Goal: Task Accomplishment & Management: Manage account settings

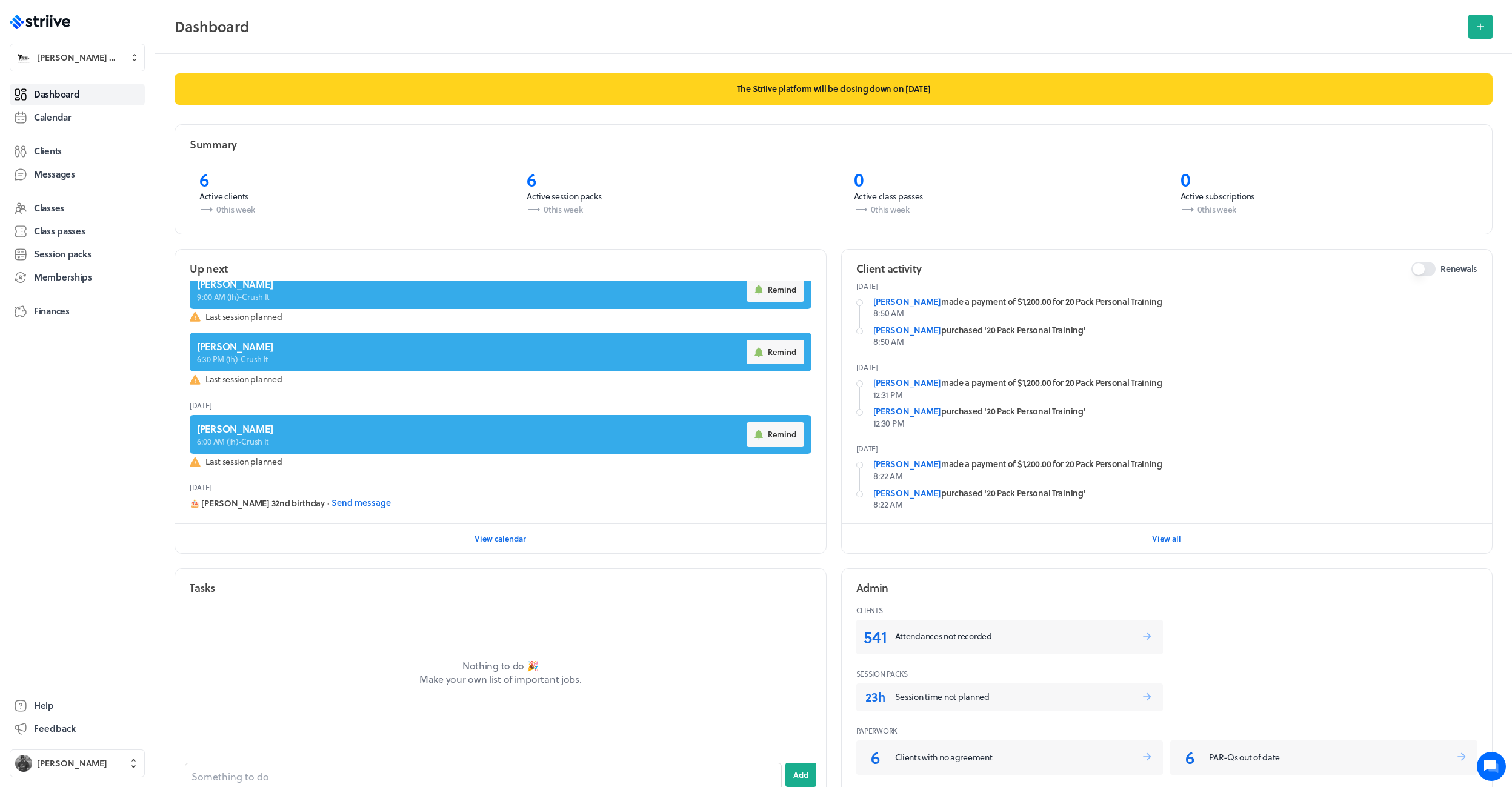
scroll to position [142, 0]
click at [55, 111] on span "Calendar" at bounding box center [53, 117] width 38 height 13
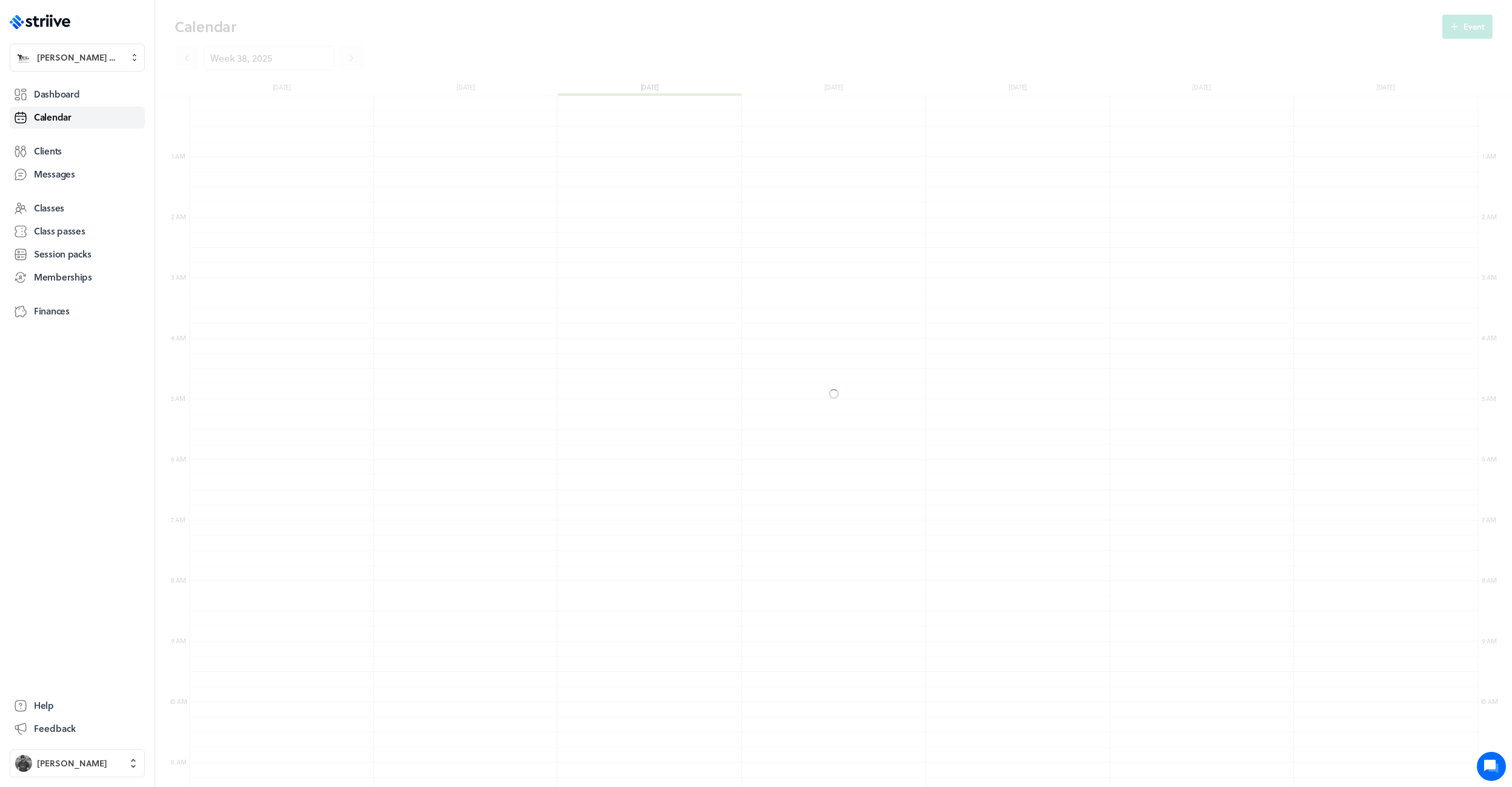
scroll to position [1455, 1289]
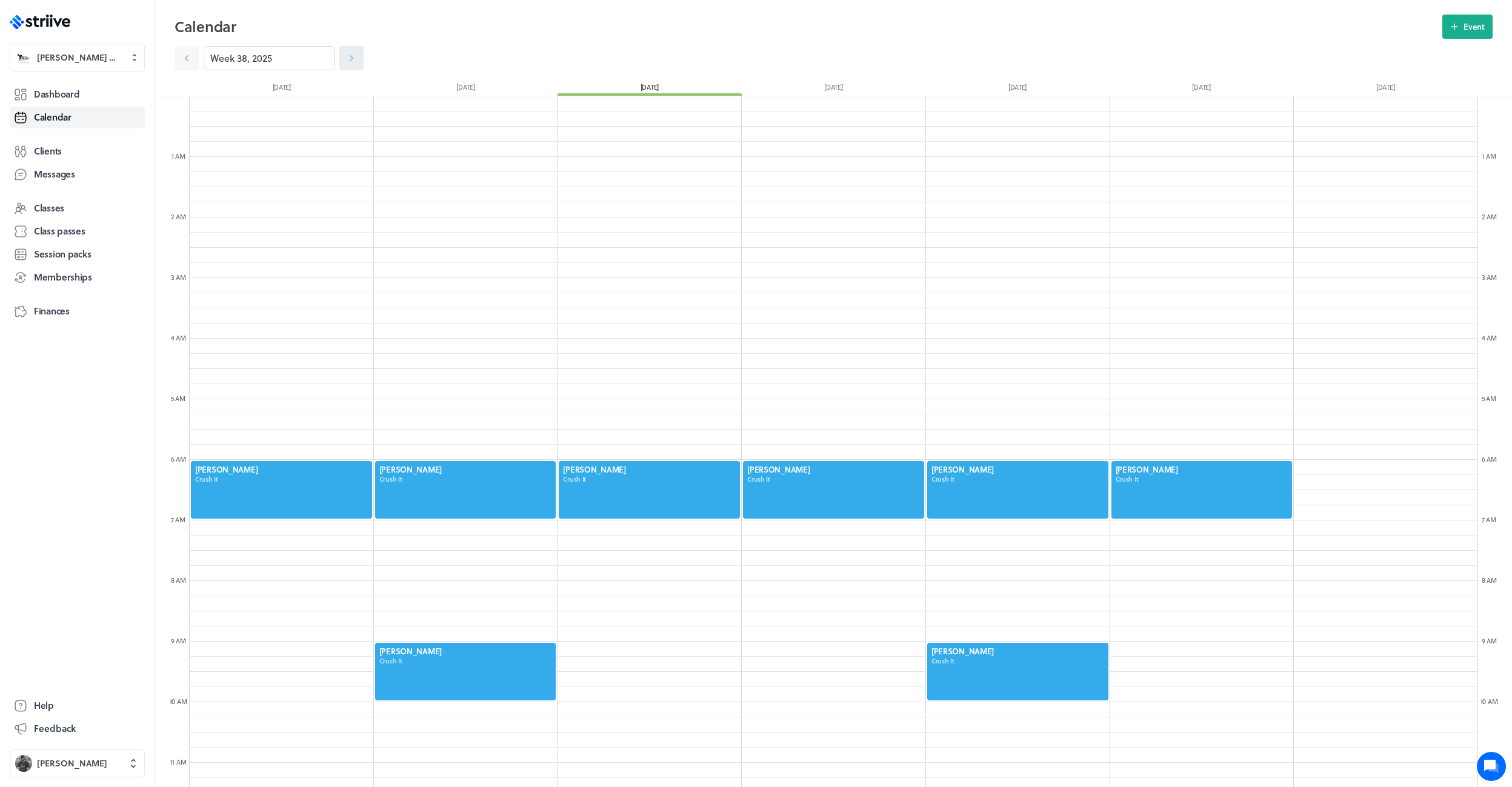
click at [345, 63] on icon at bounding box center [352, 58] width 12 height 12
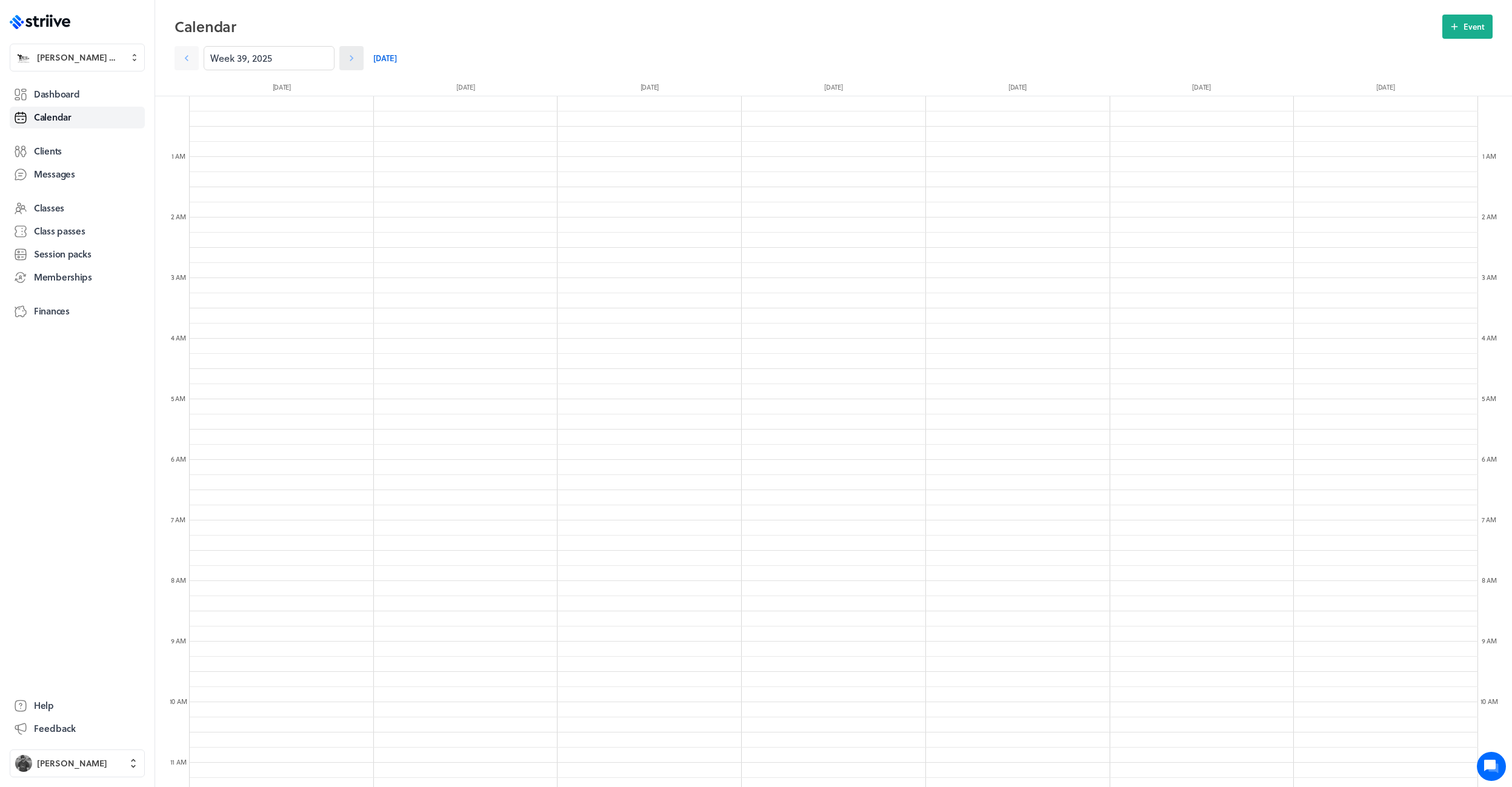
click at [345, 63] on icon at bounding box center [352, 58] width 12 height 12
click at [186, 57] on icon at bounding box center [186, 58] width 3 height 6
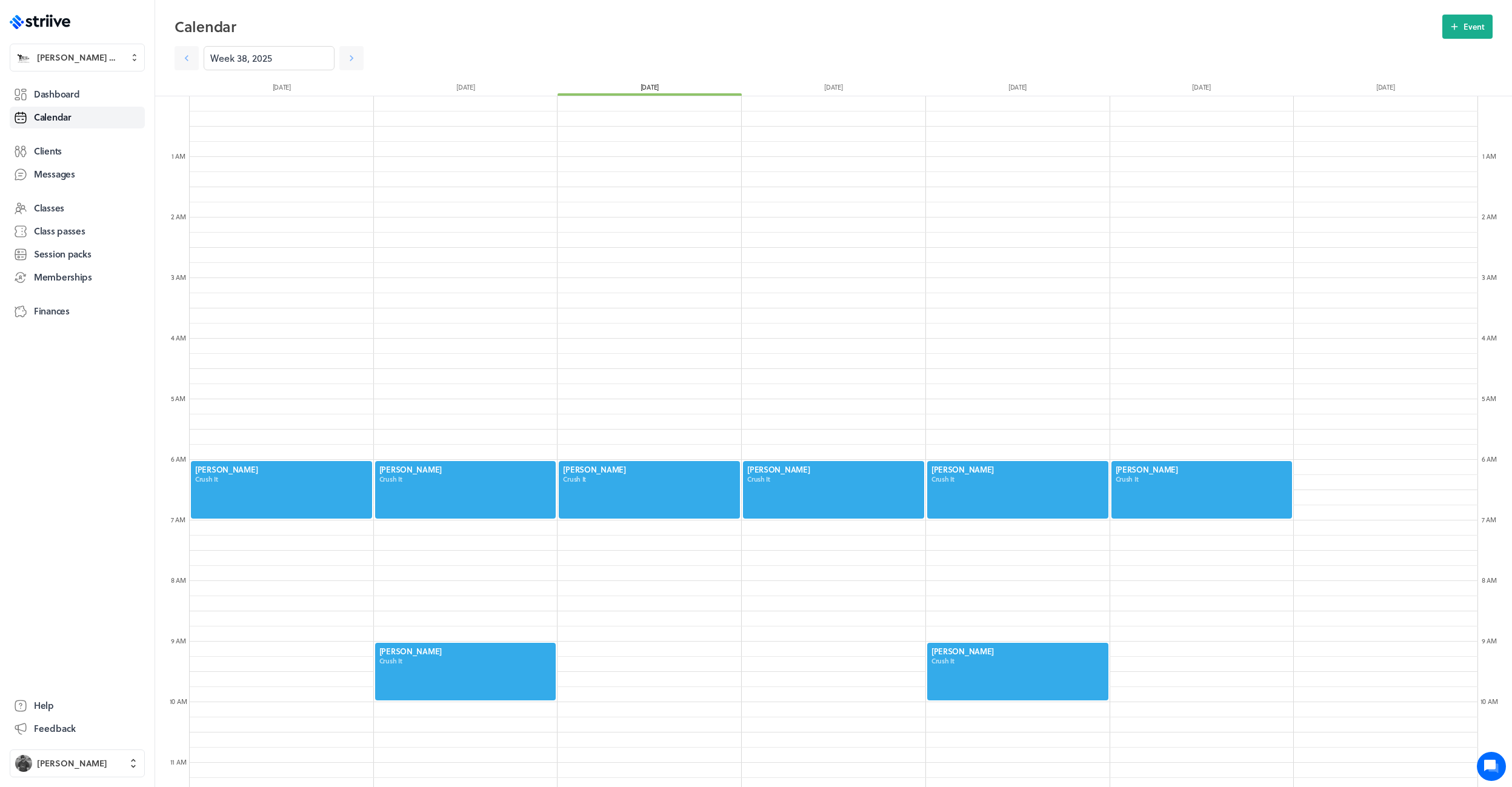
click at [659, 486] on div at bounding box center [649, 490] width 184 height 60
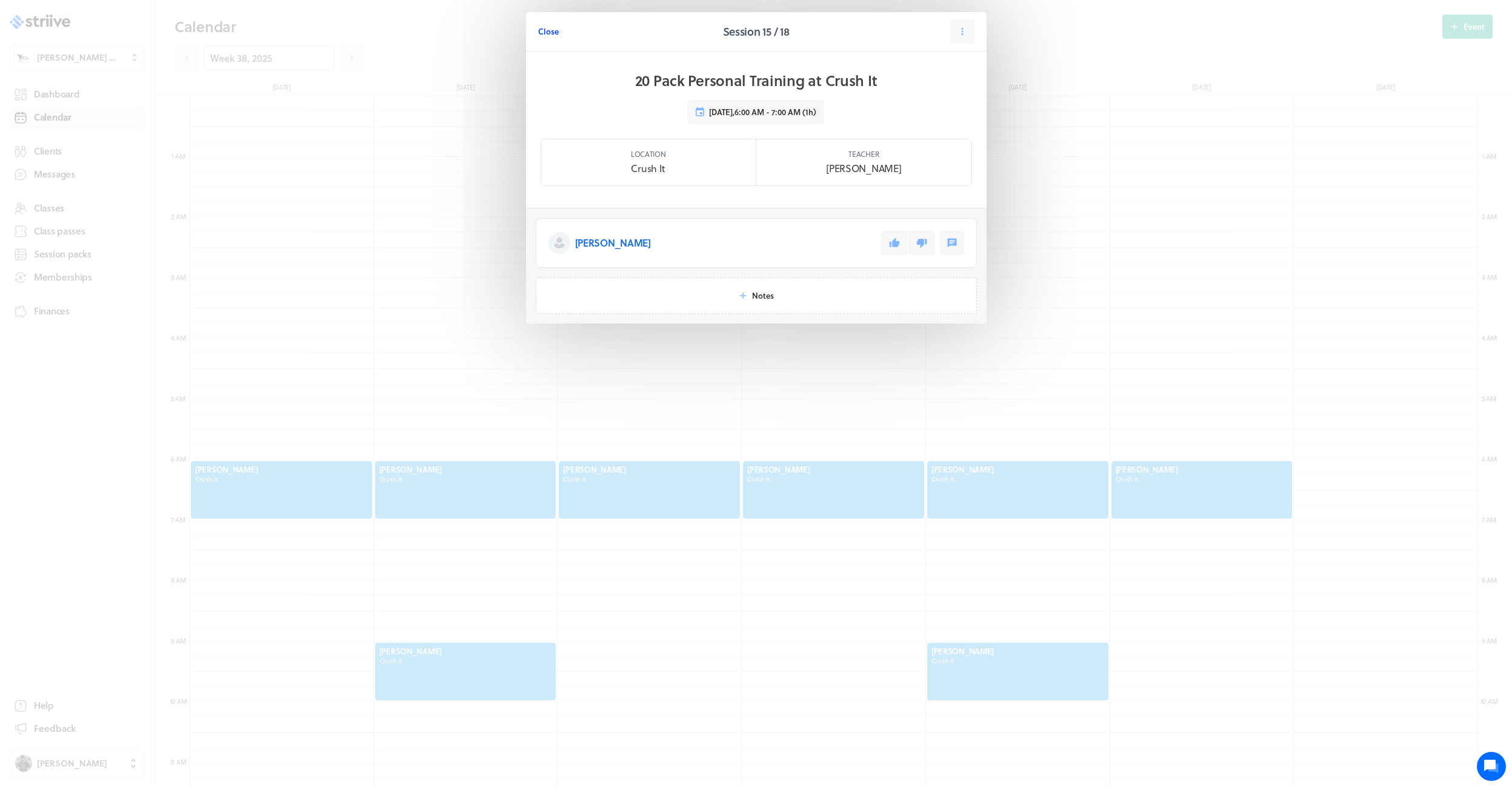
click at [549, 34] on span "Close" at bounding box center [548, 32] width 21 height 11
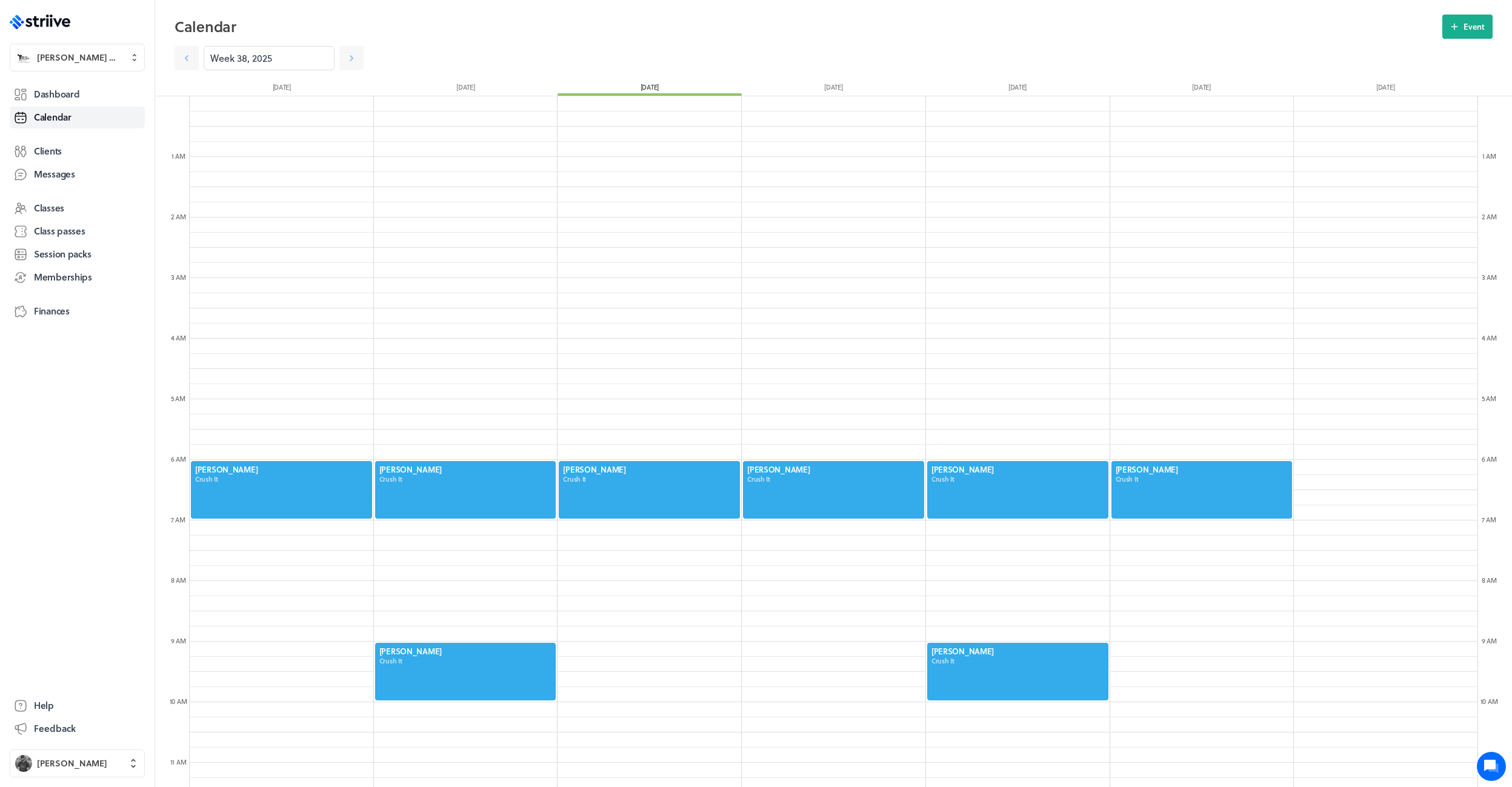
click at [1003, 672] on div at bounding box center [1018, 672] width 184 height 60
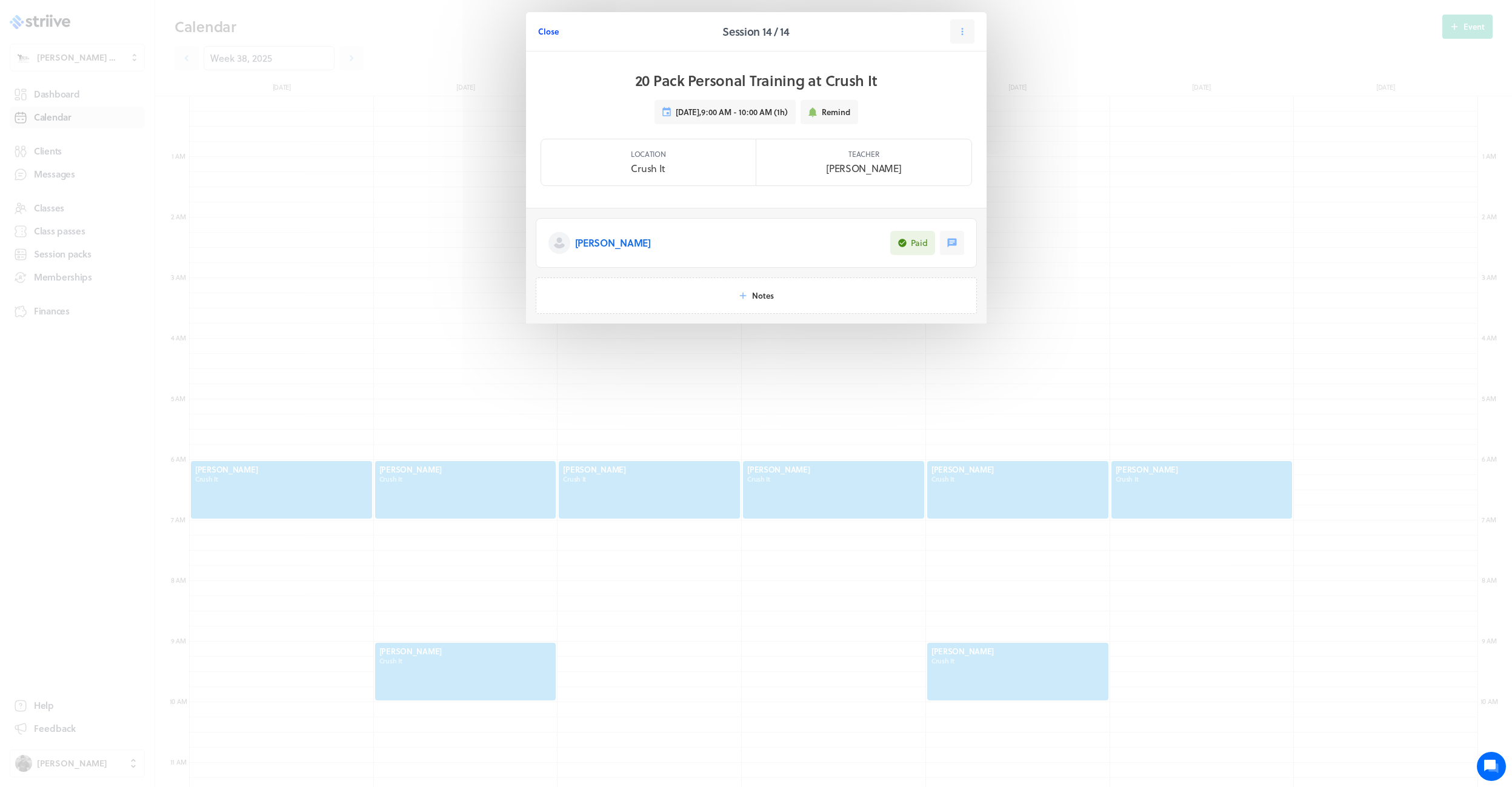
click at [547, 30] on span "Close" at bounding box center [548, 32] width 21 height 11
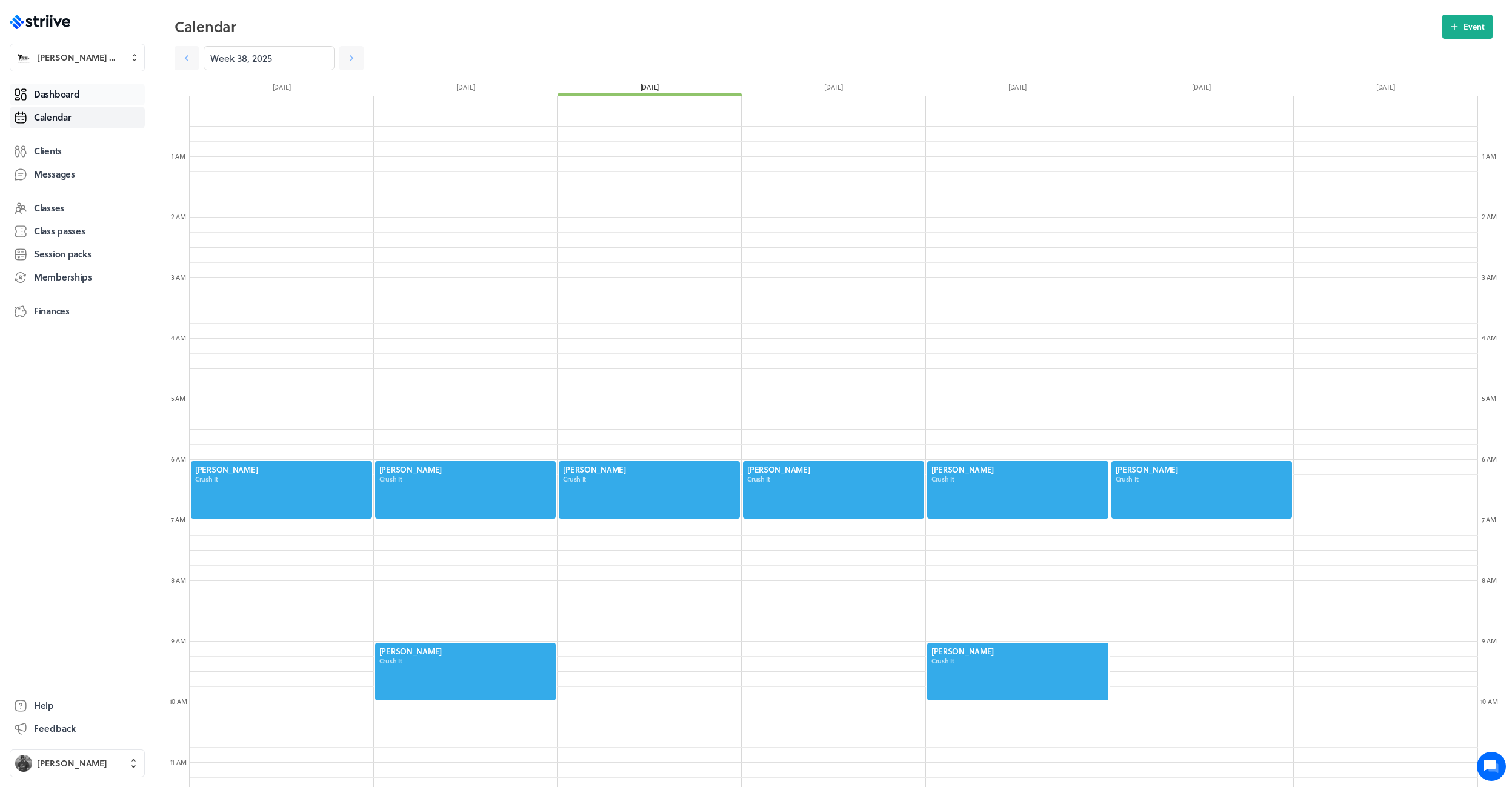
click at [66, 95] on span "Dashboard" at bounding box center [57, 94] width 46 height 13
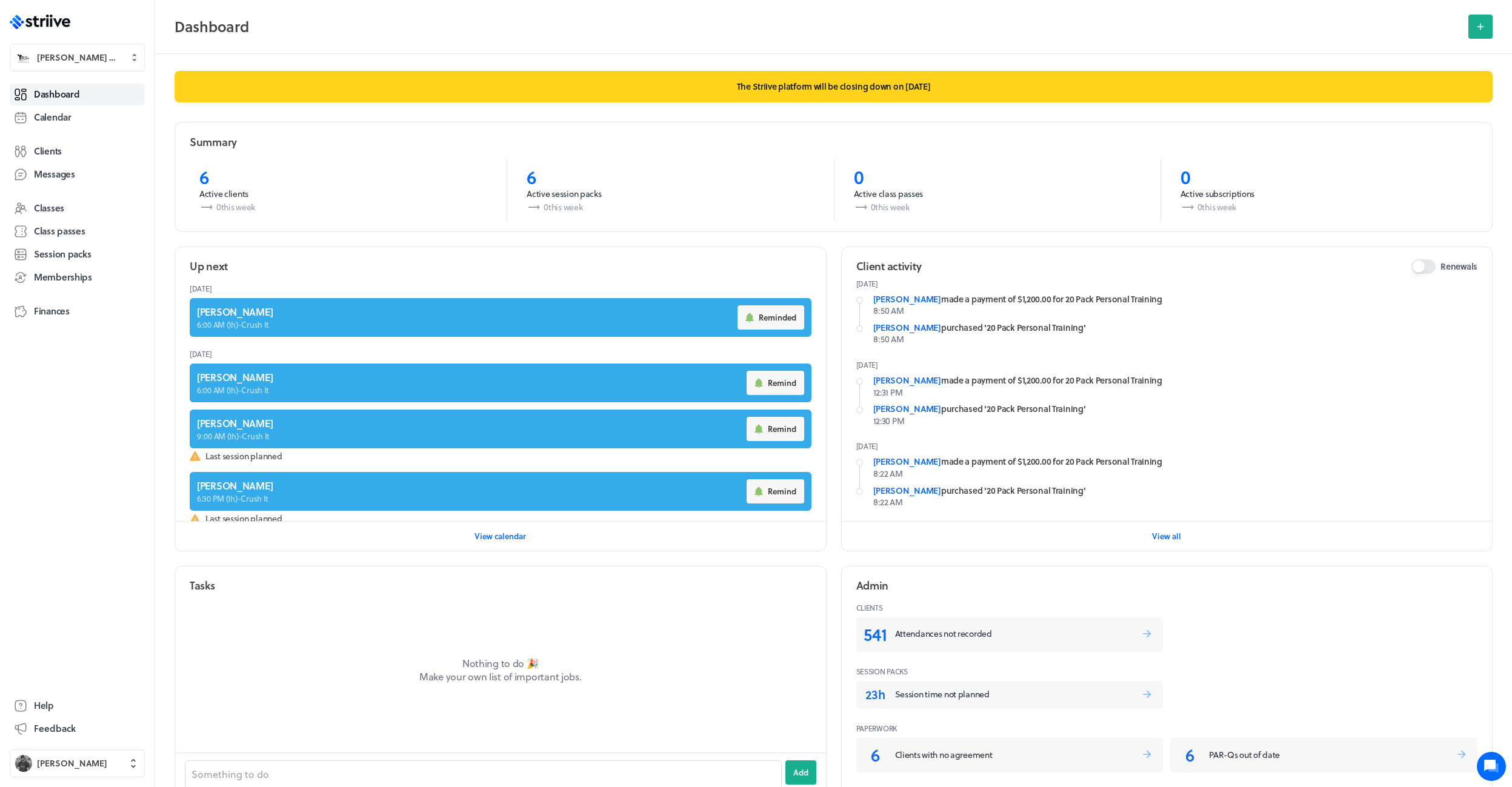
scroll to position [213, 0]
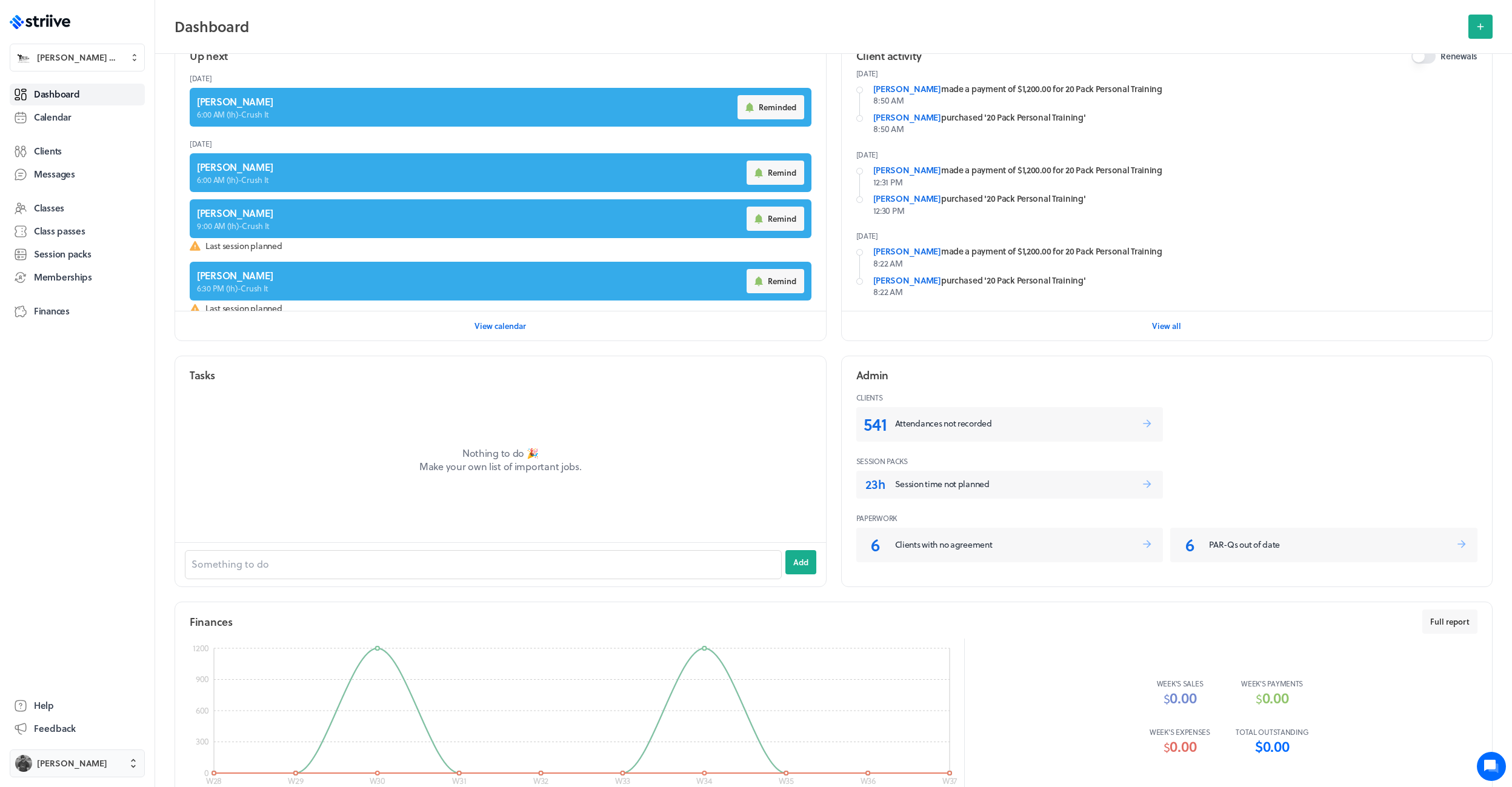
click at [87, 770] on button "[PERSON_NAME]" at bounding box center [76, 764] width 135 height 28
click at [70, 757] on button "Sign out" at bounding box center [77, 754] width 125 height 19
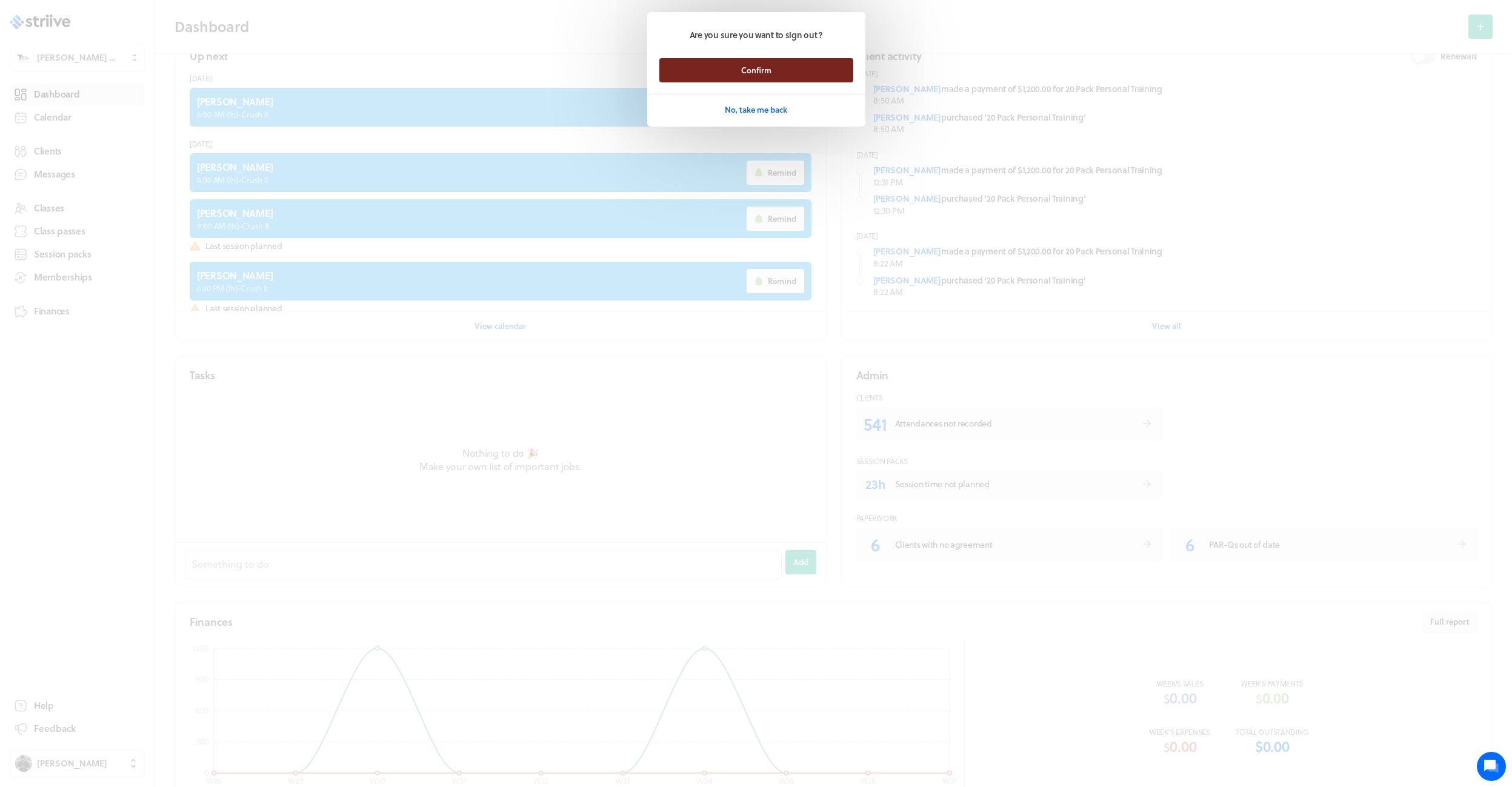
click at [699, 73] on button "Confirm" at bounding box center [756, 70] width 194 height 24
